Goal: Task Accomplishment & Management: Manage account settings

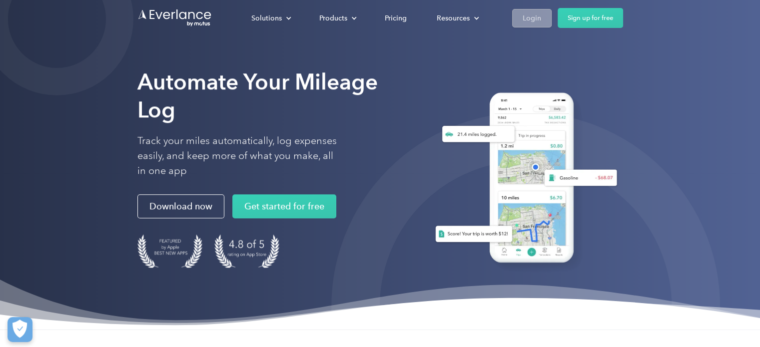
click at [534, 19] on div "Login" at bounding box center [532, 18] width 18 height 12
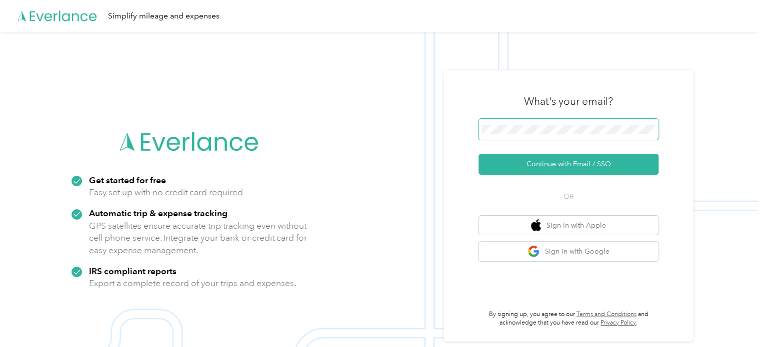
click at [521, 124] on span at bounding box center [568, 129] width 180 height 21
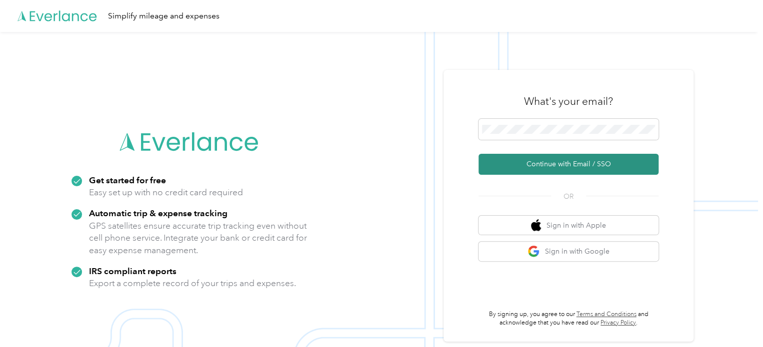
click at [572, 161] on button "Continue with Email / SSO" at bounding box center [568, 164] width 180 height 21
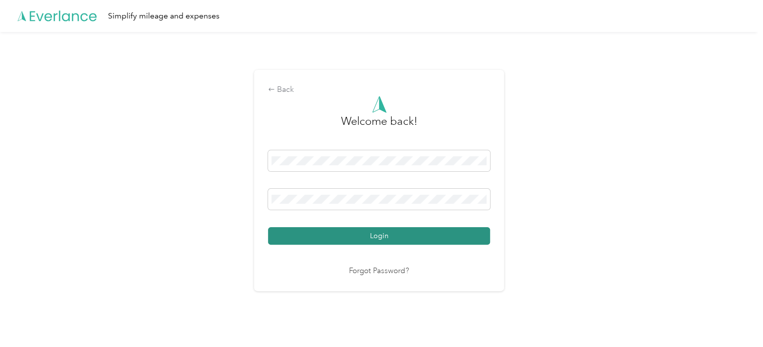
click at [384, 236] on button "Login" at bounding box center [379, 235] width 222 height 17
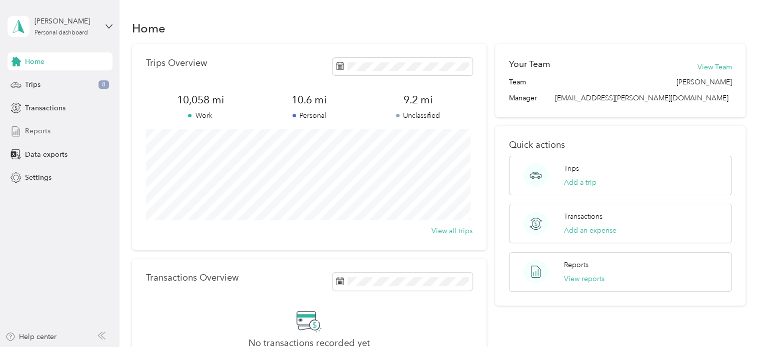
click at [33, 130] on span "Reports" at bounding box center [37, 131] width 25 height 10
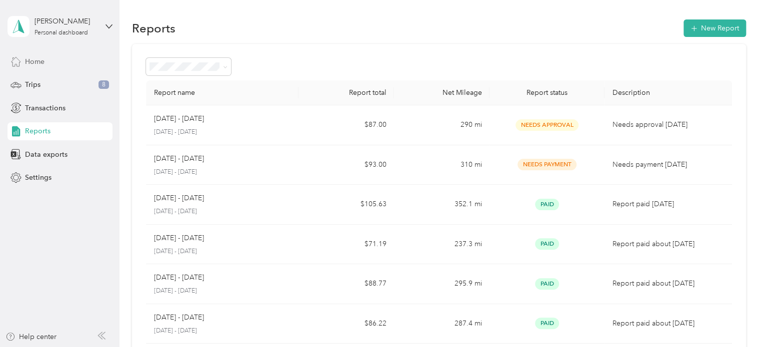
click at [40, 61] on span "Home" at bounding box center [34, 61] width 19 height 10
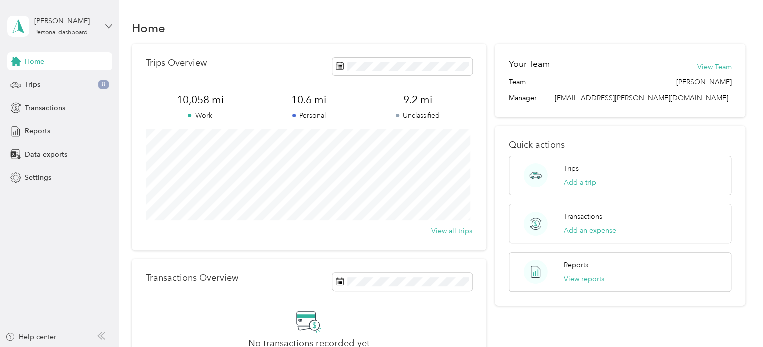
click at [108, 25] on icon at bounding box center [108, 26] width 7 height 7
click at [34, 80] on div "Log out" at bounding box center [35, 78] width 38 height 10
